Goal: Transaction & Acquisition: Purchase product/service

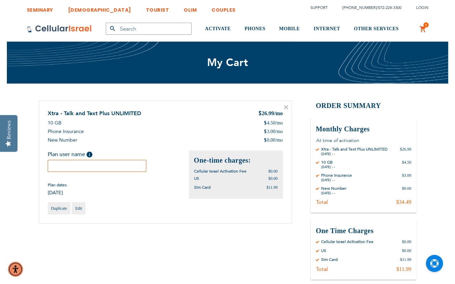
click at [111, 171] on div "Plan user name Help Please fill in the students name. If plan user is not a stu…" at bounding box center [118, 172] width 141 height 45
click at [111, 166] on input "text" at bounding box center [97, 166] width 99 height 12
click at [109, 164] on input "text" at bounding box center [97, 166] width 99 height 12
type input "[PERSON_NAME]"
click at [128, 173] on div "Plan user name Help Please fill in the students name. If plan user is not a stu…" at bounding box center [118, 172] width 141 height 45
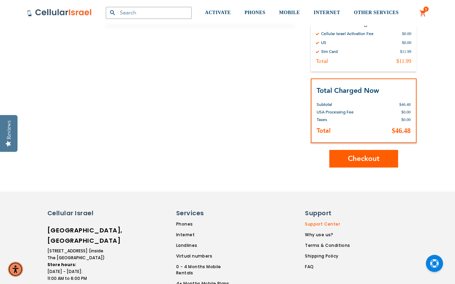
scroll to position [240, 0]
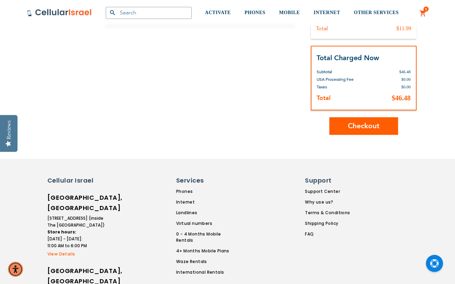
click at [372, 124] on span "Checkout" at bounding box center [364, 126] width 32 height 10
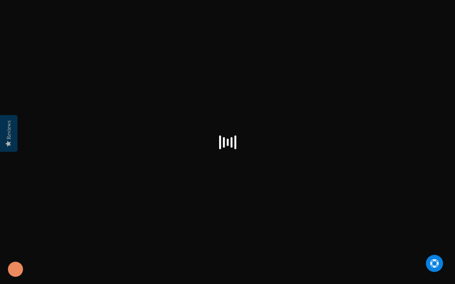
select select "US"
checkbox input "true"
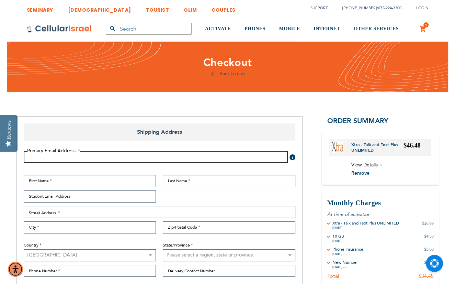
click at [136, 160] on input "Email Address" at bounding box center [156, 157] width 264 height 12
type input "[EMAIL_ADDRESS][DOMAIN_NAME]"
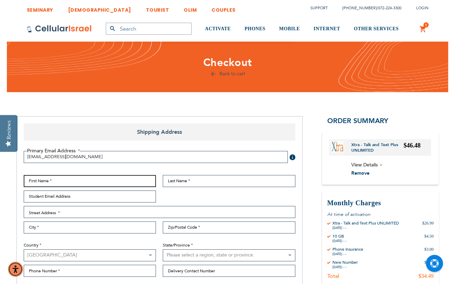
click at [83, 180] on input "First Name" at bounding box center [90, 181] width 133 height 12
type input "Akiva"
click at [187, 171] on fieldset "Primary Email Address Tooltip We'll send your order confirmation here. [EMAIL_A…" at bounding box center [159, 163] width 279 height 24
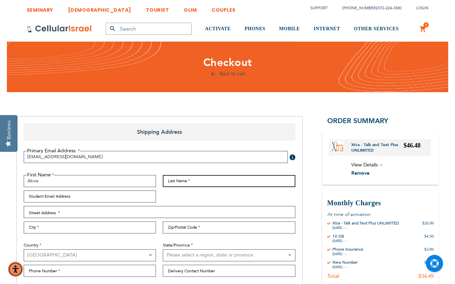
click at [190, 177] on input "Last Name" at bounding box center [229, 181] width 133 height 12
type input "Fried"
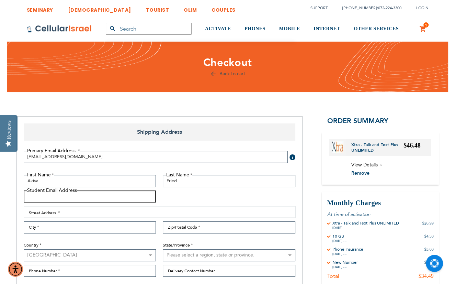
click at [105, 191] on input "Student Email Address" at bounding box center [90, 196] width 133 height 12
type input "[EMAIL_ADDRESS][DOMAIN_NAME]"
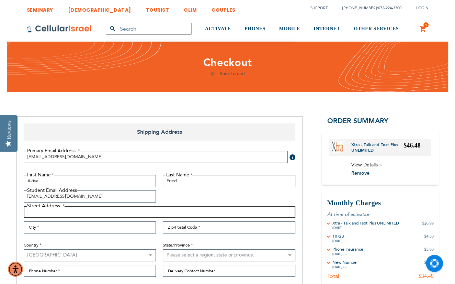
click at [82, 209] on input "Street Address: Line 1" at bounding box center [160, 212] width 272 height 12
click at [46, 209] on input "21 Laurel COurt" at bounding box center [160, 212] width 272 height 12
click at [52, 209] on input "21 Laurel COurt" at bounding box center [160, 212] width 272 height 12
type input "[STREET_ADDRESS]"
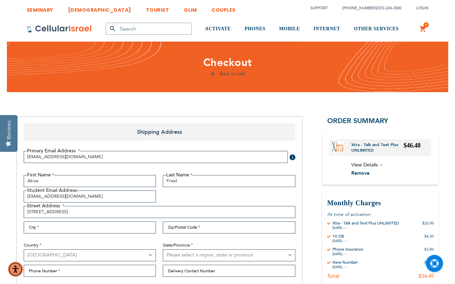
click at [97, 219] on div "First Name [GEOGRAPHIC_DATA] Last Name Fried Student Email Address [EMAIL_ADDRE…" at bounding box center [159, 227] width 279 height 105
click at [99, 233] on input "City" at bounding box center [90, 227] width 133 height 12
type input "Bergenfield"
click at [189, 226] on input "Zip/Postal Code" at bounding box center [229, 227] width 133 height 12
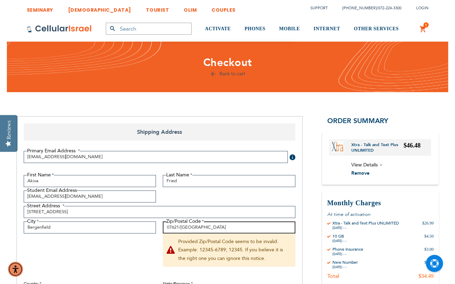
scroll to position [69, 0]
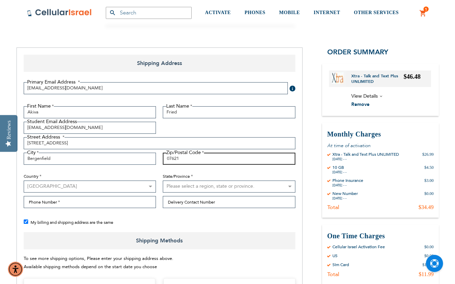
type input "07621"
click at [204, 187] on select "Please select a region, state or province. [US_STATE] [US_STATE] [US_STATE] [US…" at bounding box center [229, 186] width 133 height 12
select select "41"
click at [163, 180] on select "Please select a region, state or province. [US_STATE] [US_STATE] [US_STATE] [US…" at bounding box center [229, 186] width 133 height 12
click at [185, 185] on select "Please select a region, state or province. [US_STATE] [US_STATE] [US_STATE] [US…" at bounding box center [229, 186] width 133 height 12
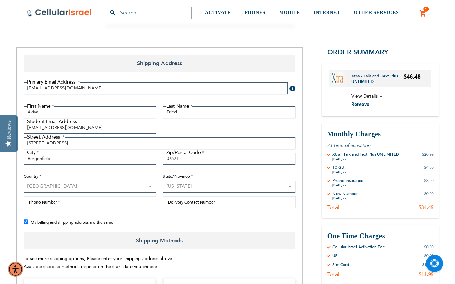
click at [174, 210] on div "First Name [GEOGRAPHIC_DATA] Last Name Fried Student Email Address [EMAIL_ADDRE…" at bounding box center [159, 158] width 279 height 105
click at [192, 200] on input "Delivery Contact Number" at bounding box center [229, 202] width 133 height 12
click at [149, 209] on div "First Name [GEOGRAPHIC_DATA] Last Name Fried Student Email Address [EMAIL_ADDRE…" at bounding box center [159, 158] width 279 height 105
click at [174, 204] on input "Delivery Contact Number" at bounding box center [229, 202] width 133 height 12
type input "[PHONE_NUMBER]"
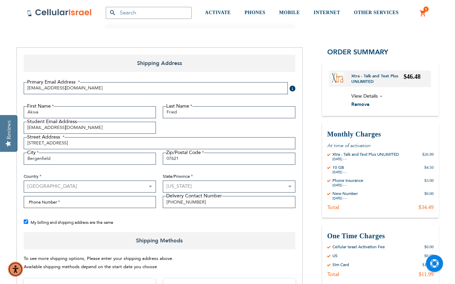
click at [113, 182] on select "[GEOGRAPHIC_DATA] [GEOGRAPHIC_DATA] [GEOGRAPHIC_DATA] [GEOGRAPHIC_DATA] [GEOGRA…" at bounding box center [90, 186] width 133 height 12
click at [92, 204] on input "Phone Number" at bounding box center [90, 202] width 133 height 12
click at [180, 197] on input "[PHONE_NUMBER]" at bounding box center [229, 202] width 133 height 12
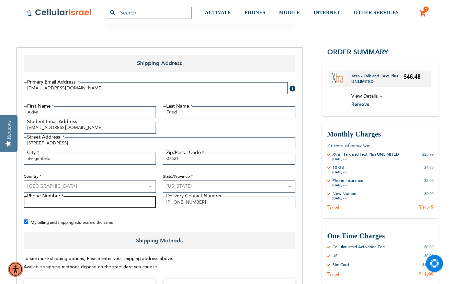
click at [96, 201] on input "Phone Number" at bounding box center [90, 202] width 133 height 12
paste input "[PHONE_NUMBER]"
type input "[PHONE_NUMBER]"
click at [159, 217] on div "Primary Email Address Tooltip We'll send your order confirmation here. [EMAIL_A…" at bounding box center [159, 154] width 279 height 155
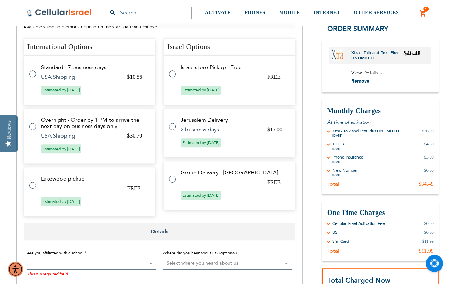
scroll to position [309, 0]
click at [76, 75] on td "USA Shipping" at bounding box center [80, 76] width 78 height 6
radio input "true"
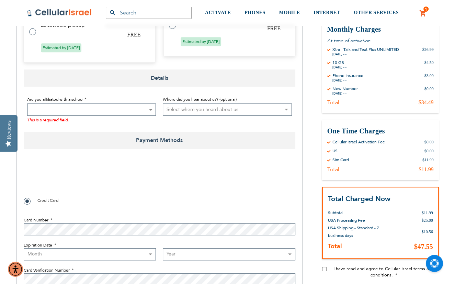
scroll to position [481, 0]
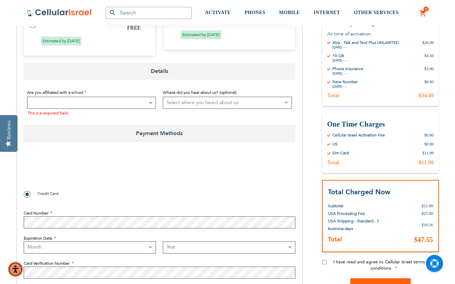
click at [88, 102] on span at bounding box center [91, 103] width 129 height 12
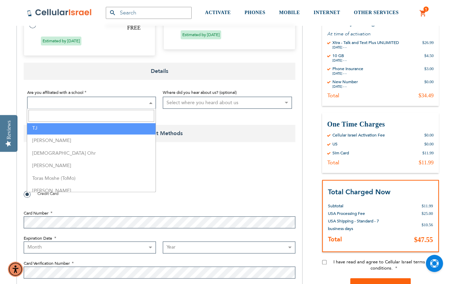
scroll to position [1758, 0]
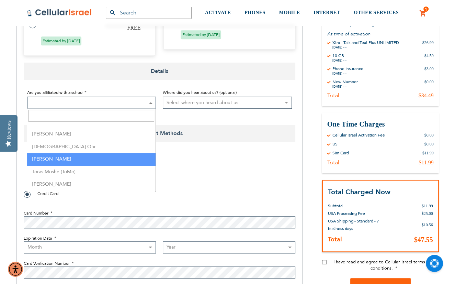
select select "163"
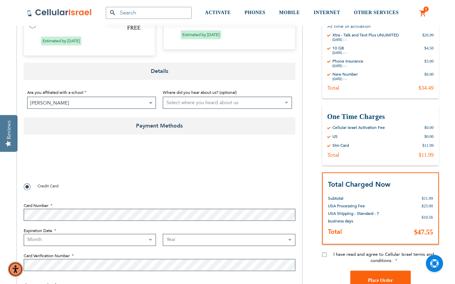
click at [223, 105] on select "Select where you heard about us Existing Customer Friend Other School/Group BP …" at bounding box center [227, 103] width 129 height 12
select select "4"
click at [163, 97] on select "Select where you heard about us Existing Customer Friend Other School/Group BP …" at bounding box center [227, 103] width 129 height 12
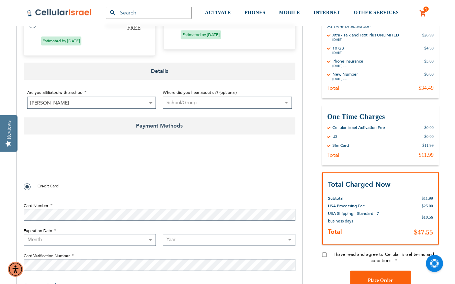
click at [198, 153] on div at bounding box center [160, 163] width 272 height 27
checkbox input "true"
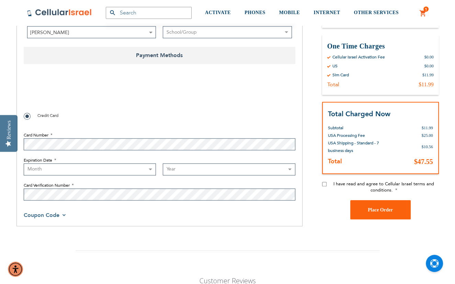
scroll to position [584, 0]
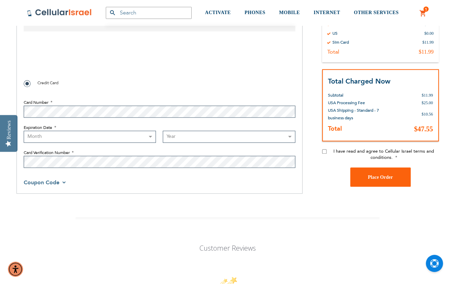
click at [76, 99] on label "Card Number" at bounding box center [160, 102] width 272 height 6
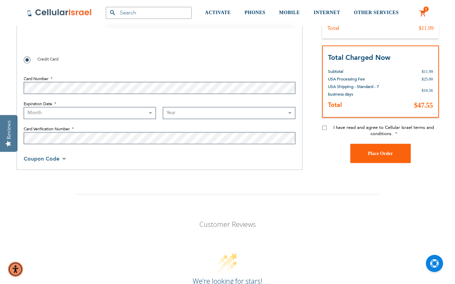
scroll to position [618, 0]
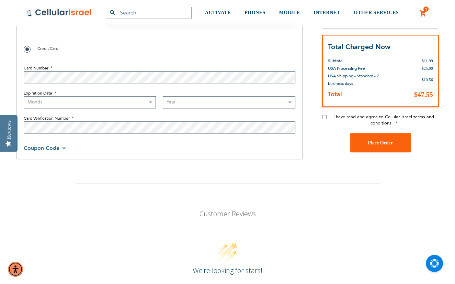
click at [90, 110] on fieldset "Card Number Expiration Date Month [DATE] - [DATE] - [DATE] - [DATE] - [DATE] - …" at bounding box center [160, 97] width 272 height 79
click at [86, 101] on select "Month [DATE] - [DATE] - [DATE] - [DATE] - [DATE] - [DATE] - [DATE] - [DATE] - […" at bounding box center [90, 102] width 133 height 12
select select "8"
click at [24, 96] on select "Month [DATE] - [DATE] - [DATE] - [DATE] - [DATE] - [DATE] - [DATE] - [DATE] - […" at bounding box center [90, 102] width 133 height 12
click at [192, 106] on select "Year [DATE] 2026 2027 2028 2029 2030 2031 2032 2033 2034 2035 2036 2037 2038 20…" at bounding box center [229, 102] width 133 height 12
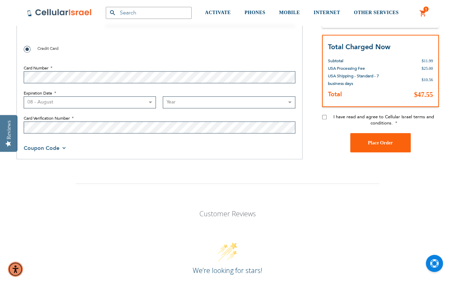
click at [82, 101] on select "Month [DATE] - [DATE] - [DATE] - [DATE] - [DATE] - [DATE] - [DATE] - [DATE] - […" at bounding box center [90, 102] width 133 height 12
checkbox input "false"
click at [77, 100] on select "Month [DATE] - [DATE] - [DATE] - [DATE] - [DATE] - [DATE] - [DATE] - [DATE] - […" at bounding box center [90, 102] width 133 height 12
select select "10"
click at [24, 96] on select "Month [DATE] - [DATE] - [DATE] - [DATE] - [DATE] - [DATE] - [DATE] - [DATE] - […" at bounding box center [90, 102] width 133 height 12
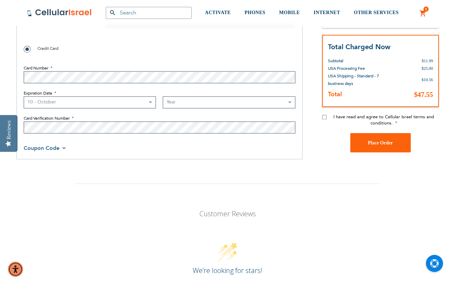
click at [234, 100] on select "Year [DATE] 2026 2027 2028 2029 2030 2031 2032 2033 2034 2035 2036 2037 2038 20…" at bounding box center [229, 102] width 133 height 12
select select "2029"
click at [163, 96] on select "Year [DATE] 2026 2027 2028 2029 2030 2031 2032 2033 2034 2035 2036 2037 2038 20…" at bounding box center [229, 102] width 133 height 12
click at [61, 151] on span "Coupon Code" at bounding box center [45, 148] width 43 height 8
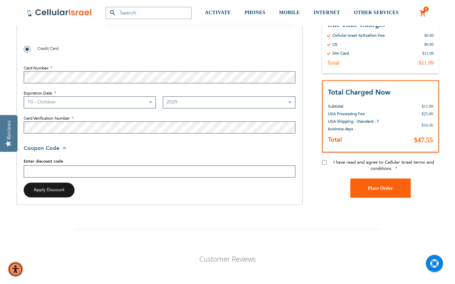
click at [85, 175] on input "Enter discount code" at bounding box center [160, 171] width 272 height 12
drag, startPoint x: 50, startPoint y: 196, endPoint x: 53, endPoint y: 181, distance: 15.8
click at [49, 195] on button "Apply Discount" at bounding box center [49, 189] width 51 height 15
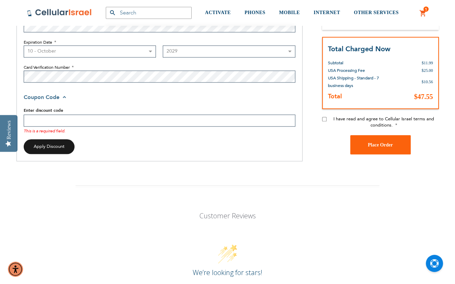
scroll to position [663, 0]
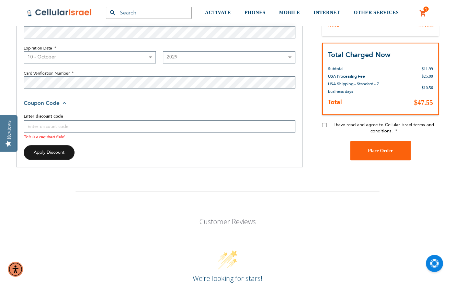
click at [76, 108] on div "Enter discount code This is a required field." at bounding box center [160, 114] width 272 height 14
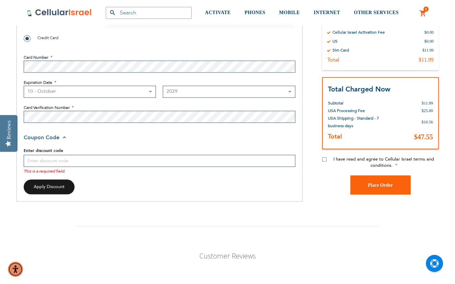
click at [322, 160] on input "I have read and agree to Cellular Israel terms and conditions." at bounding box center [324, 159] width 4 height 4
checkbox input "true"
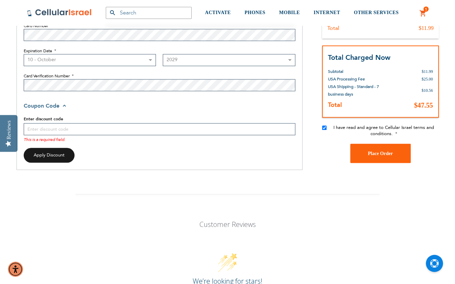
scroll to position [698, 0]
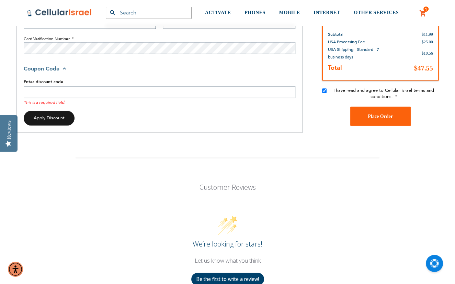
click at [94, 88] on input "Enter discount code" at bounding box center [160, 92] width 272 height 12
click at [131, 113] on div "Apply Discount" at bounding box center [160, 118] width 272 height 15
click at [65, 96] on input "Enter discount code" at bounding box center [160, 92] width 272 height 12
click at [65, 98] on div "This is a required field." at bounding box center [160, 102] width 272 height 8
click at [172, 92] on input "Enter discount code" at bounding box center [160, 92] width 272 height 12
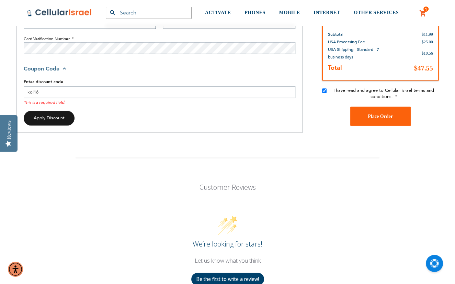
type input "kol16"
click at [30, 109] on div "kol16 This is a required field." at bounding box center [160, 98] width 272 height 25
click at [36, 116] on span "Apply Discount" at bounding box center [49, 118] width 31 height 6
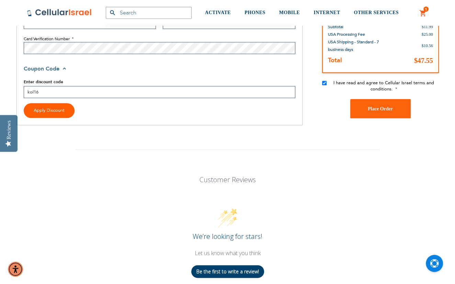
click at [49, 114] on button "Apply Discount" at bounding box center [49, 110] width 51 height 15
click at [69, 105] on button "Apply Discount" at bounding box center [49, 110] width 51 height 15
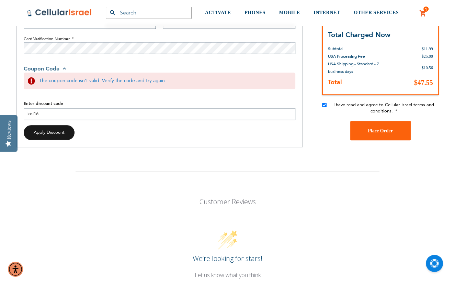
click at [83, 114] on input "kol16" at bounding box center [160, 114] width 272 height 12
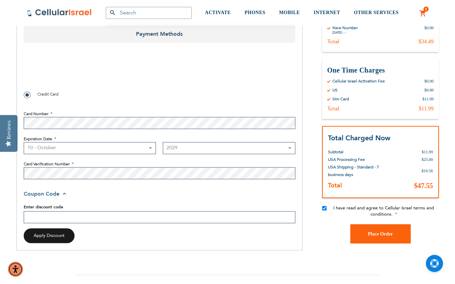
scroll to position [560, 0]
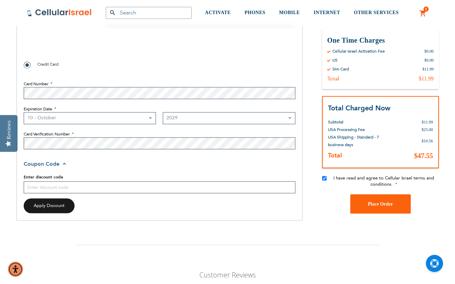
scroll to position [595, 0]
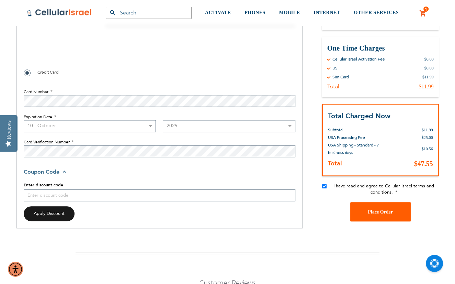
click at [384, 206] on button "Place Order" at bounding box center [380, 211] width 60 height 19
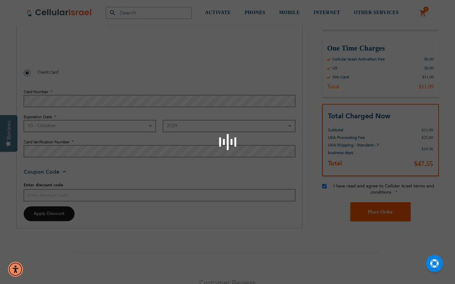
checkbox input "false"
